Goal: Task Accomplishment & Management: Manage account settings

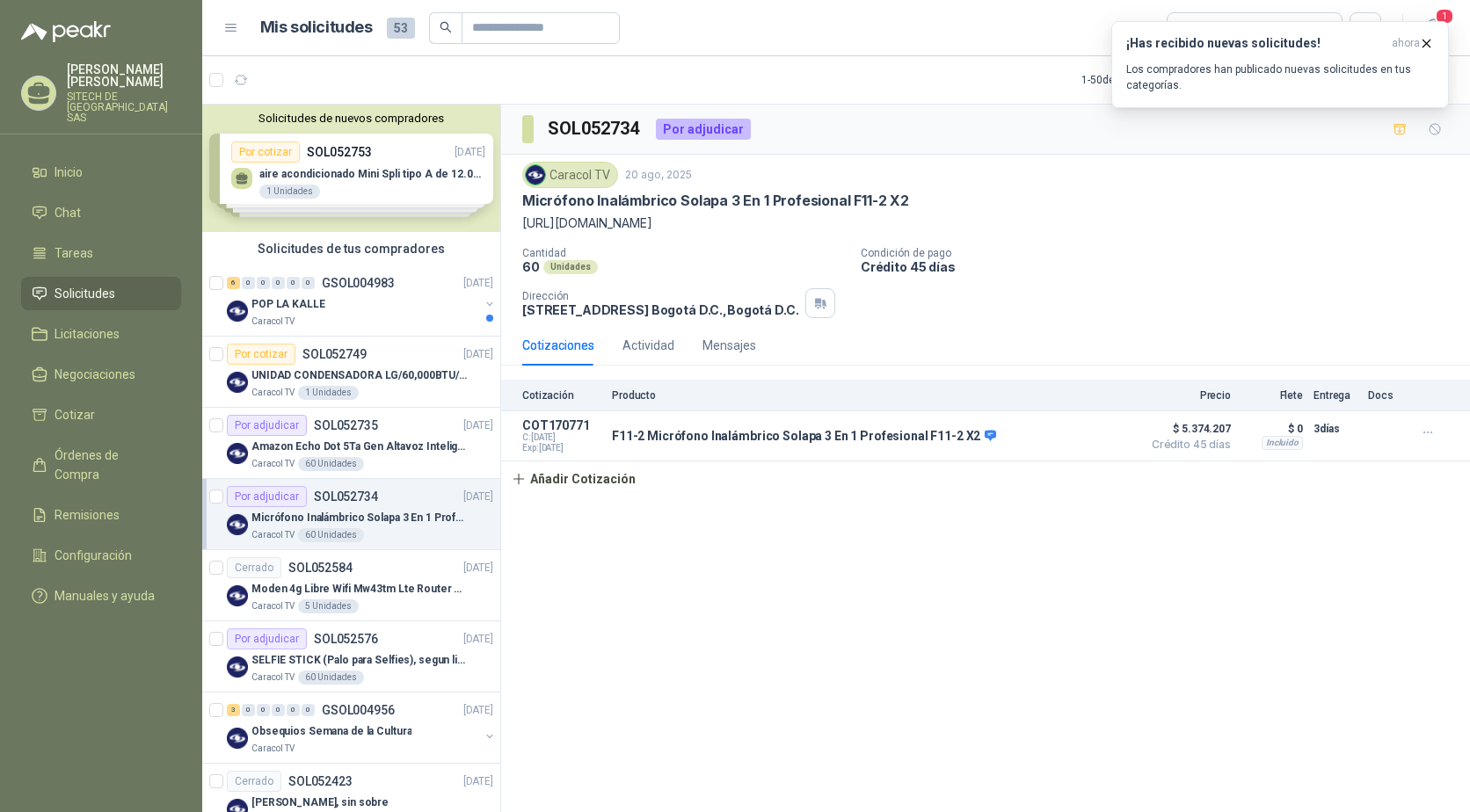
click at [1418, 13] on div "1" at bounding box center [1433, 28] width 32 height 32
click at [1357, 207] on div "Micrófono Inalámbrico Solapa 3 En 1 Profesional F11-2 X2" at bounding box center [985, 201] width 926 height 18
click at [1429, 36] on icon "button" at bounding box center [1425, 43] width 15 height 15
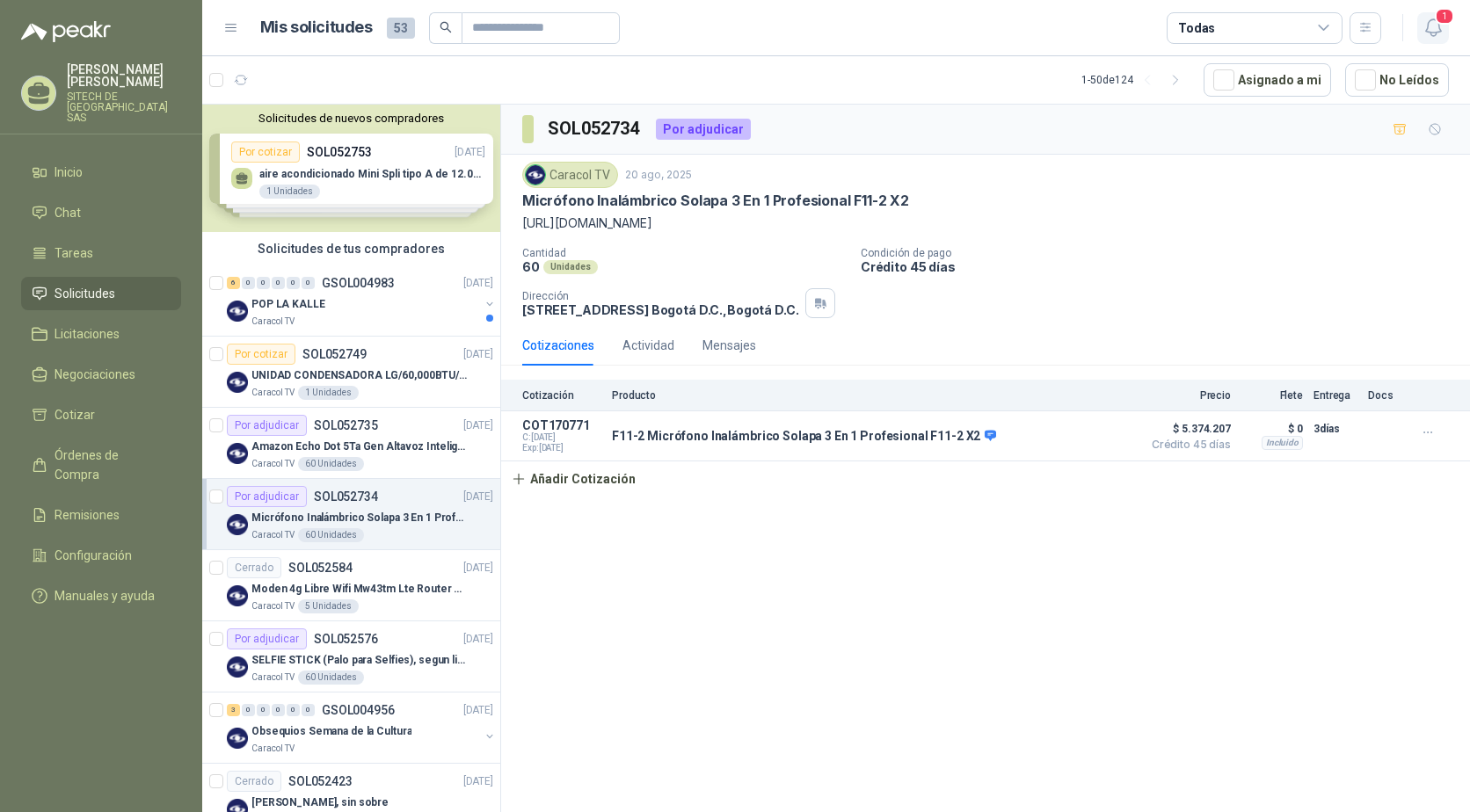
click at [1429, 17] on icon "button" at bounding box center [1433, 27] width 22 height 22
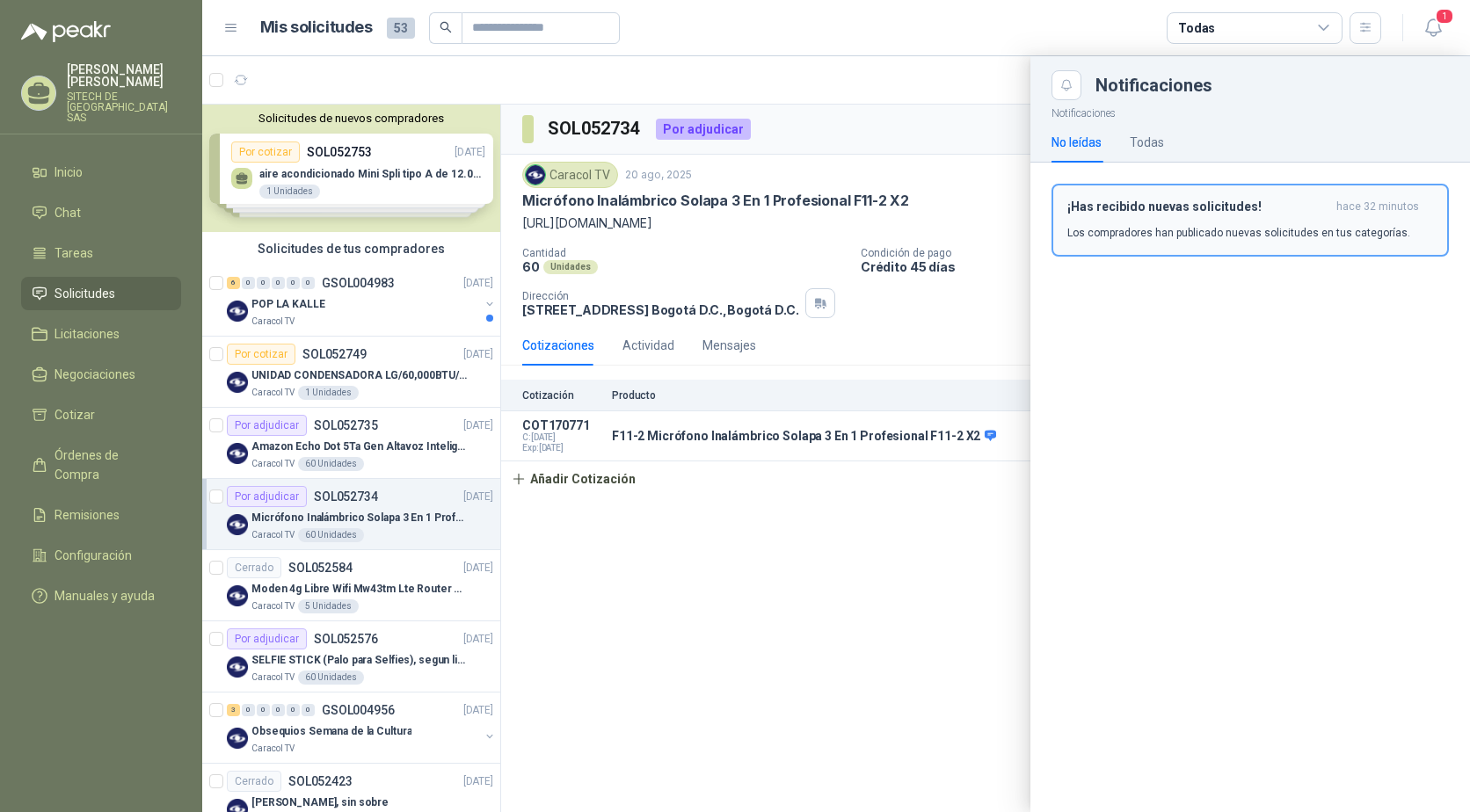
click at [1156, 205] on h3 "¡Has recibido nuevas solicitudes!" at bounding box center [1198, 206] width 262 height 15
